Goal: Book appointment/travel/reservation

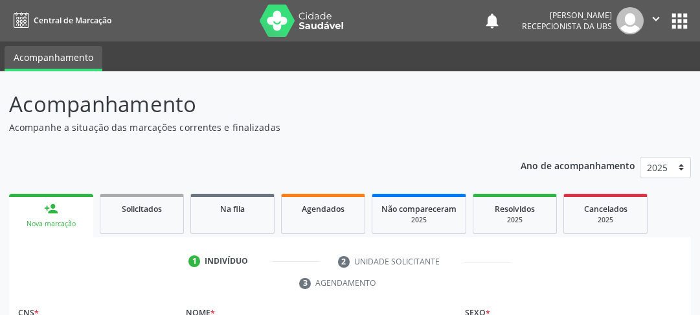
scroll to position [178, 0]
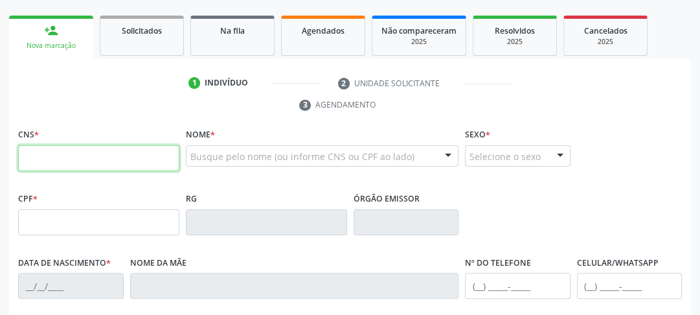
paste input "702 5003 0492 2532"
type input "702 5003 0492 2532"
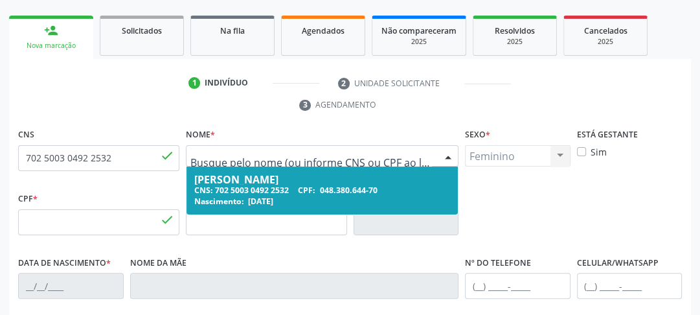
type input "048.380.644-70"
type input "[DATE]"
type input "Olimpia de Sa Brandao"
type input "[PHONE_NUMBER]"
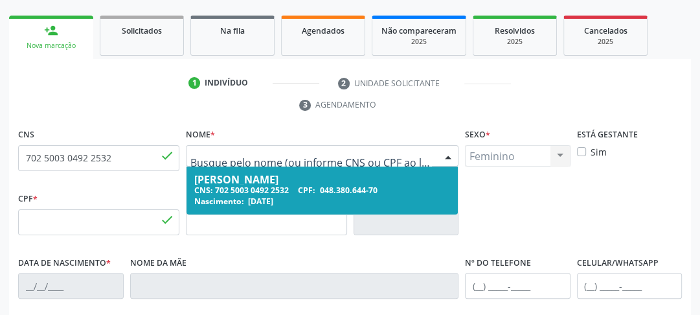
type input "576"
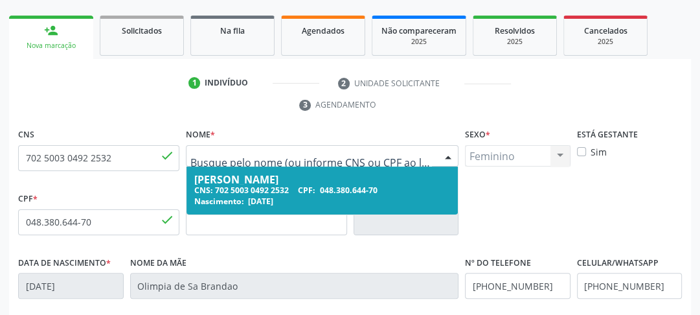
click at [236, 193] on div "CNS: 702 5003 0492 2532 CPF: 048.380.644-70" at bounding box center [322, 190] width 256 height 11
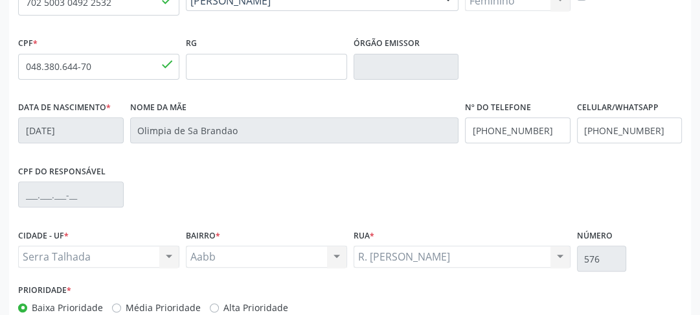
scroll to position [409, 0]
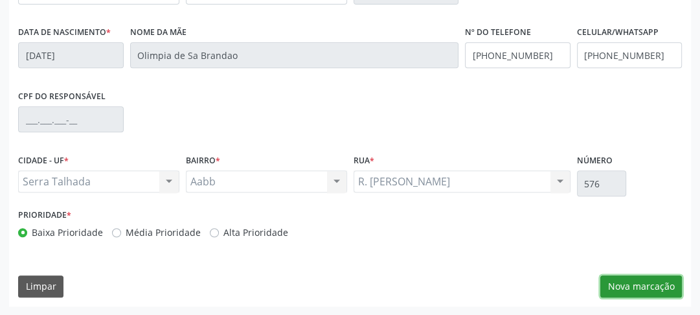
click at [638, 291] on button "Nova marcação" at bounding box center [641, 286] width 82 height 22
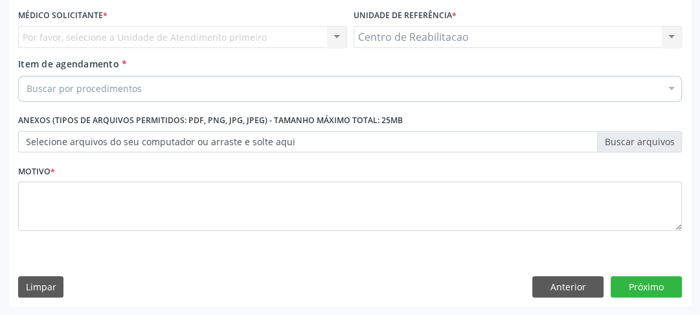
scroll to position [296, 0]
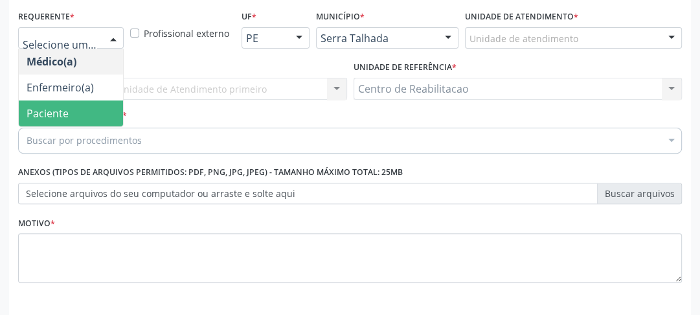
click at [52, 106] on span "Paciente" at bounding box center [48, 113] width 42 height 14
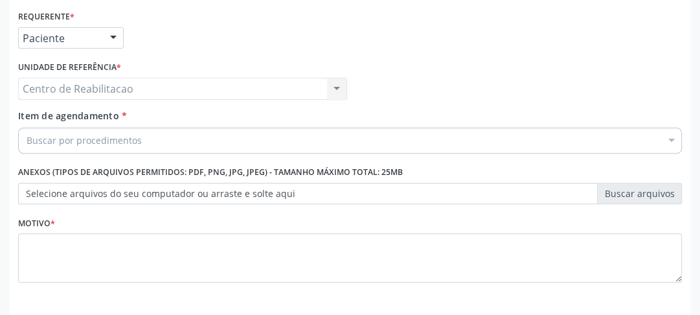
click at [49, 148] on div "Buscar por procedimentos" at bounding box center [350, 141] width 664 height 26
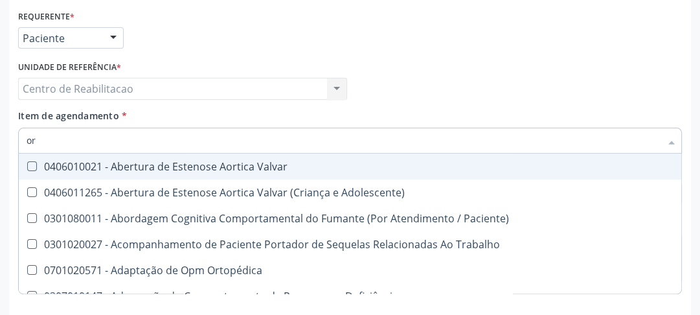
type input "o"
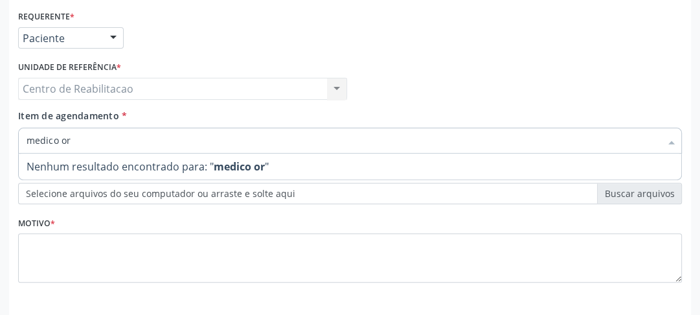
drag, startPoint x: 71, startPoint y: 135, endPoint x: 0, endPoint y: 146, distance: 71.5
click at [3, 147] on div "Acompanhamento Acompanhe a situação das marcações correntes e finalizadas Relat…" at bounding box center [350, 71] width 700 height 592
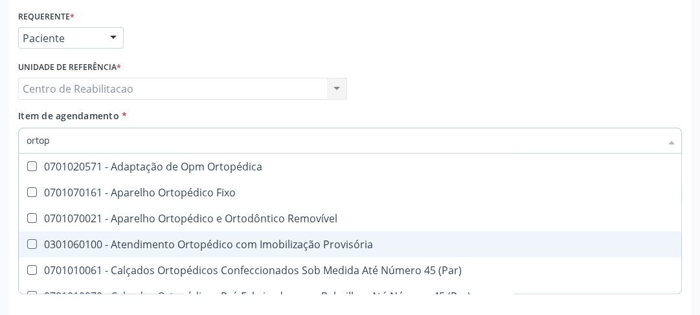
type input "ortope"
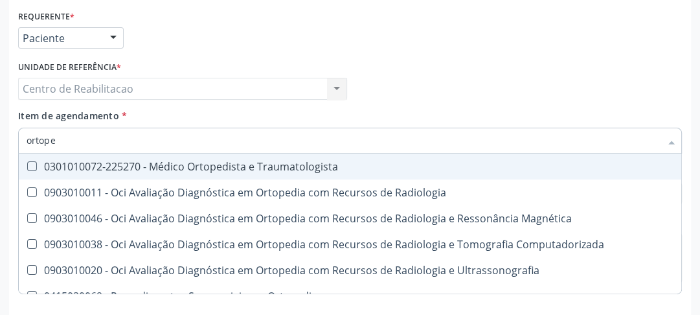
click at [34, 168] on Traumatologista at bounding box center [32, 166] width 10 height 10
click at [27, 168] on Traumatologista "checkbox" at bounding box center [23, 166] width 8 height 8
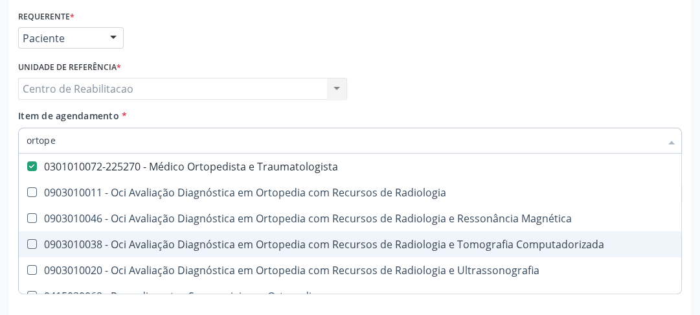
scroll to position [15, 0]
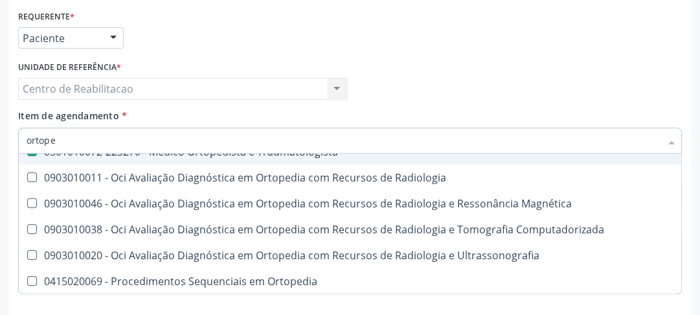
click at [568, 157] on span "0301010072-225270 - Médico Ortopedista e Traumatologista" at bounding box center [350, 152] width 662 height 26
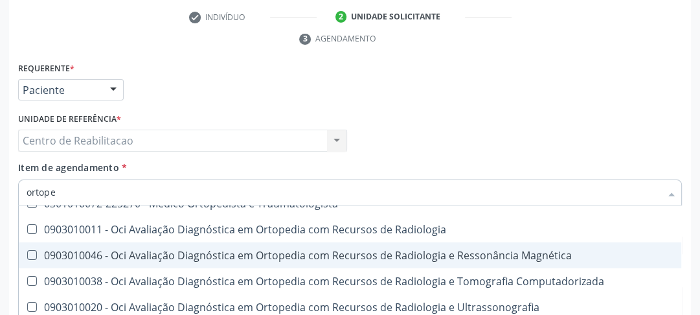
scroll to position [0, 0]
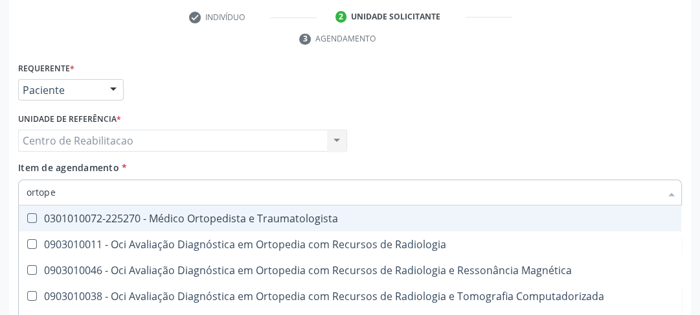
click at [30, 216] on Traumatologista at bounding box center [32, 218] width 10 height 10
click at [27, 216] on Traumatologista "checkbox" at bounding box center [23, 218] width 8 height 8
checkbox Traumatologista "true"
click at [273, 131] on div "Centro de Reabilitacao Centro de Reabilitacao Nenhum resultado encontrado para:…" at bounding box center [182, 140] width 329 height 22
checkbox Radiologia "true"
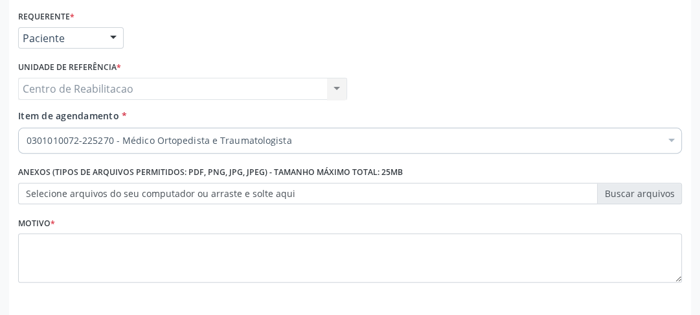
scroll to position [348, 0]
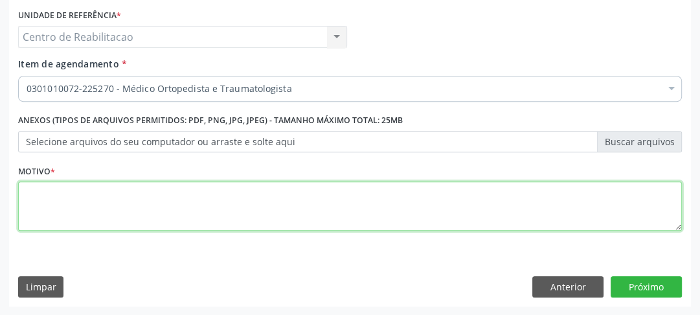
click at [129, 201] on textarea at bounding box center [350, 205] width 664 height 49
type textarea "00"
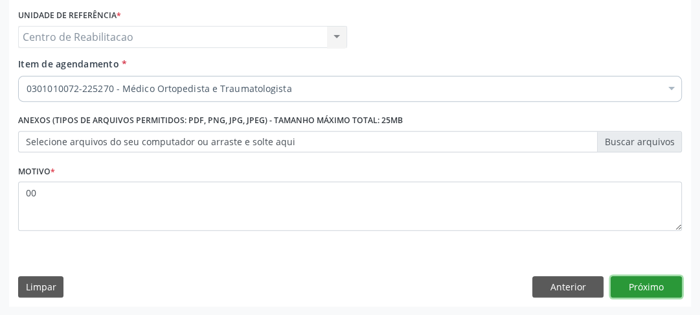
click at [661, 288] on button "Próximo" at bounding box center [646, 287] width 71 height 22
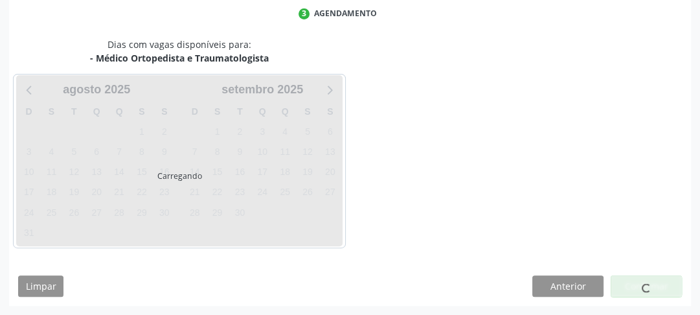
scroll to position [269, 0]
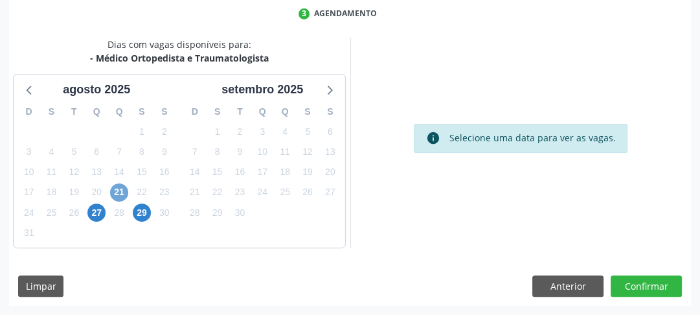
click at [112, 193] on span "21" at bounding box center [119, 192] width 18 height 18
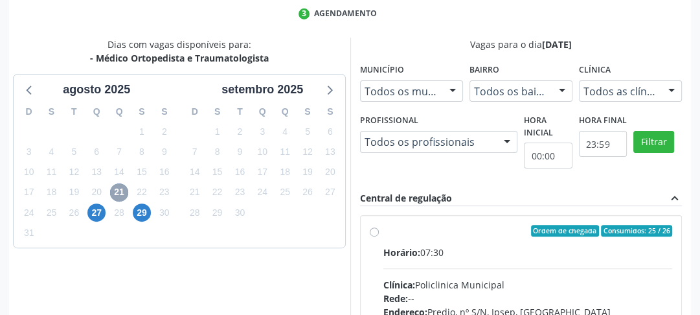
scroll to position [320, 0]
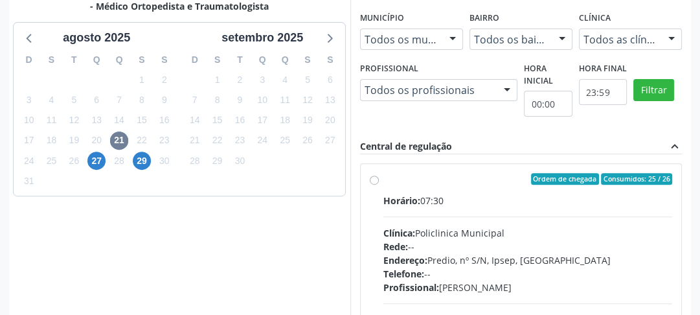
click at [383, 181] on label "Ordem de chegada Consumidos: 25 / 26 Horário: 07:30 Clínica: Policlinica Munici…" at bounding box center [527, 272] width 289 height 199
click at [370, 181] on input "Ordem de chegada Consumidos: 25 / 26 Horário: 07:30 Clínica: Policlinica Munici…" at bounding box center [374, 179] width 9 height 12
radio input "true"
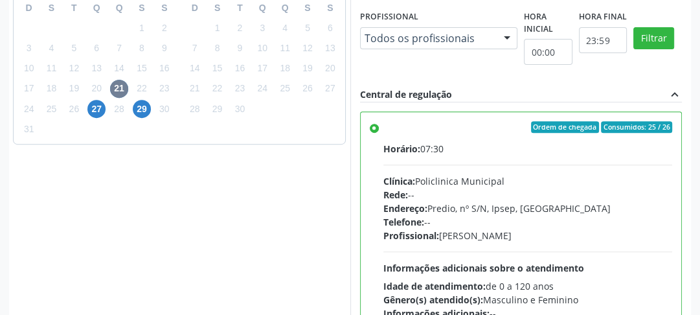
scroll to position [52, 0]
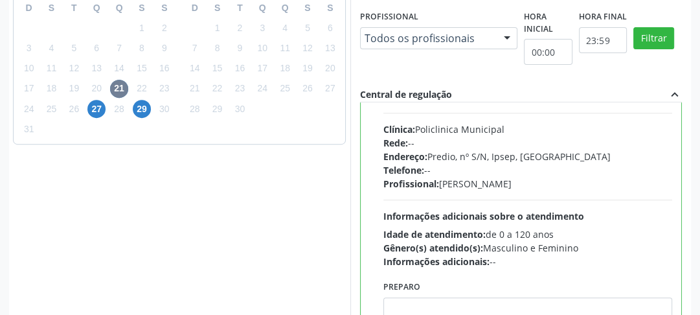
click at [321, 215] on div "Dias com vagas disponíveis para: - Médico Ortopedista e Traumatologista a[DATE]…" at bounding box center [179, 148] width 341 height 428
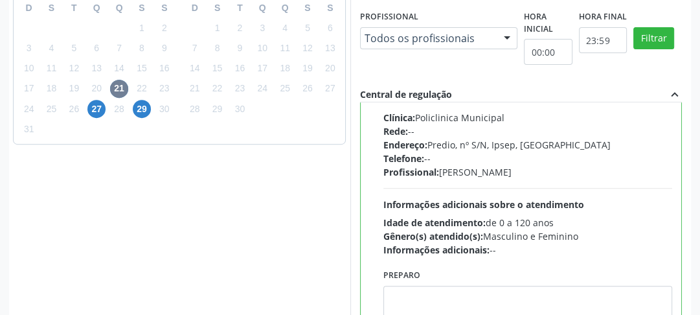
scroll to position [486, 0]
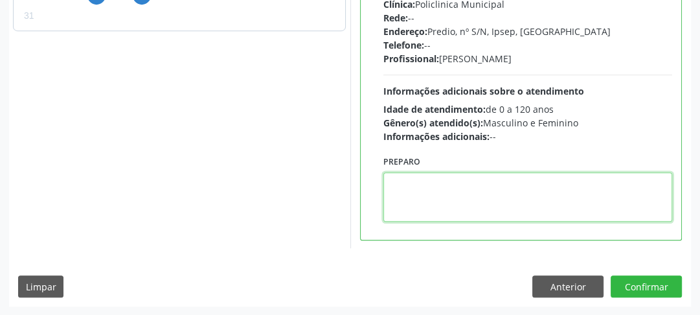
click at [445, 174] on textarea at bounding box center [527, 196] width 289 height 49
type textarea "00"
drag, startPoint x: 402, startPoint y: 184, endPoint x: 352, endPoint y: 189, distance: 50.1
click at [373, 194] on div "Preparo 00" at bounding box center [520, 186] width 309 height 87
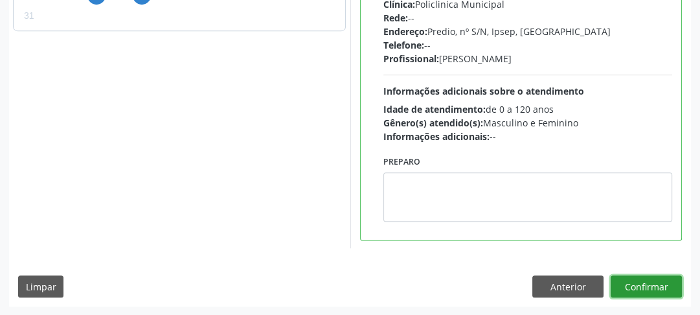
click at [629, 282] on button "Confirmar" at bounding box center [646, 286] width 71 height 22
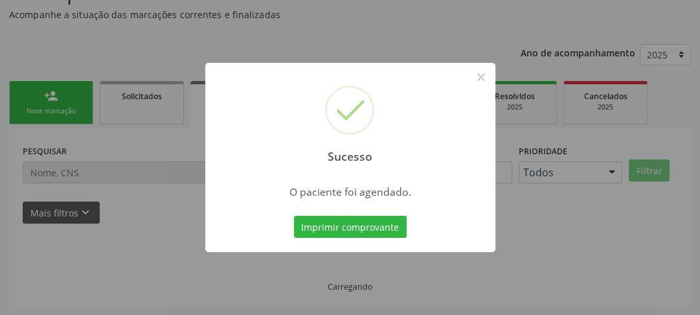
scroll to position [112, 0]
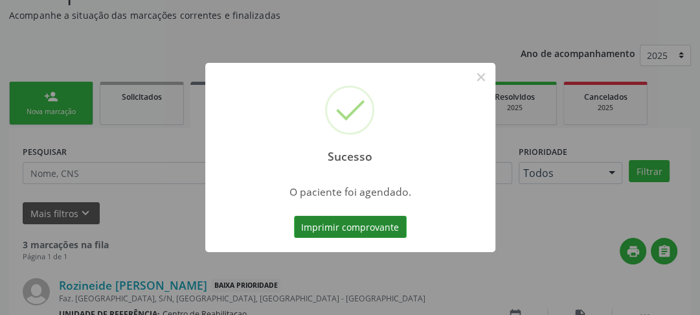
click at [362, 225] on button "Imprimir comprovante" at bounding box center [350, 227] width 113 height 22
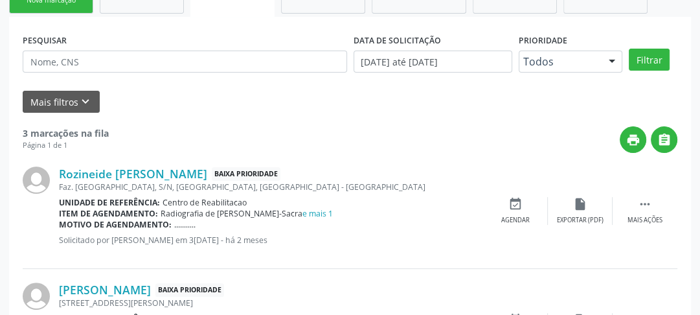
scroll to position [68, 0]
